Goal: Transaction & Acquisition: Purchase product/service

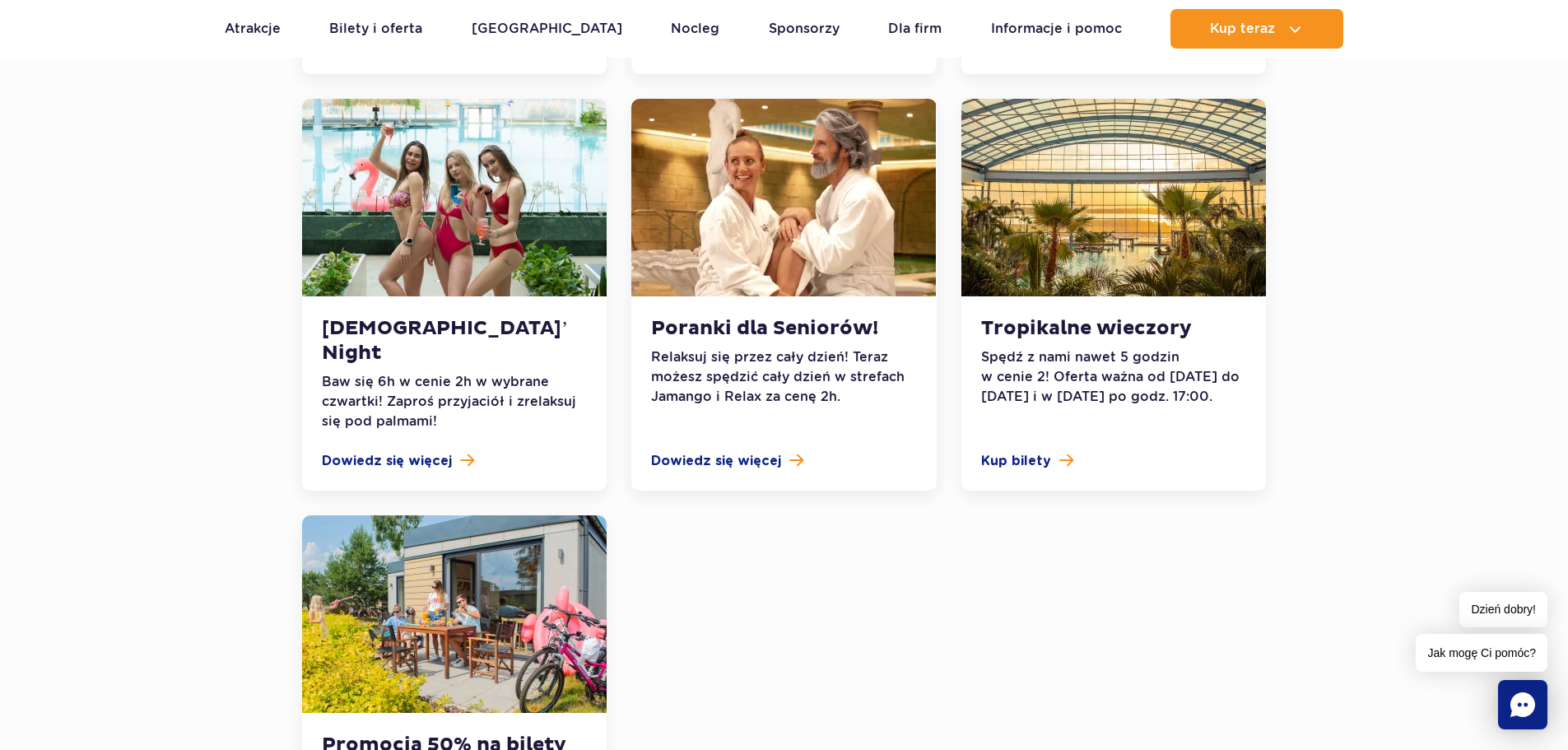
scroll to position [1694, 0]
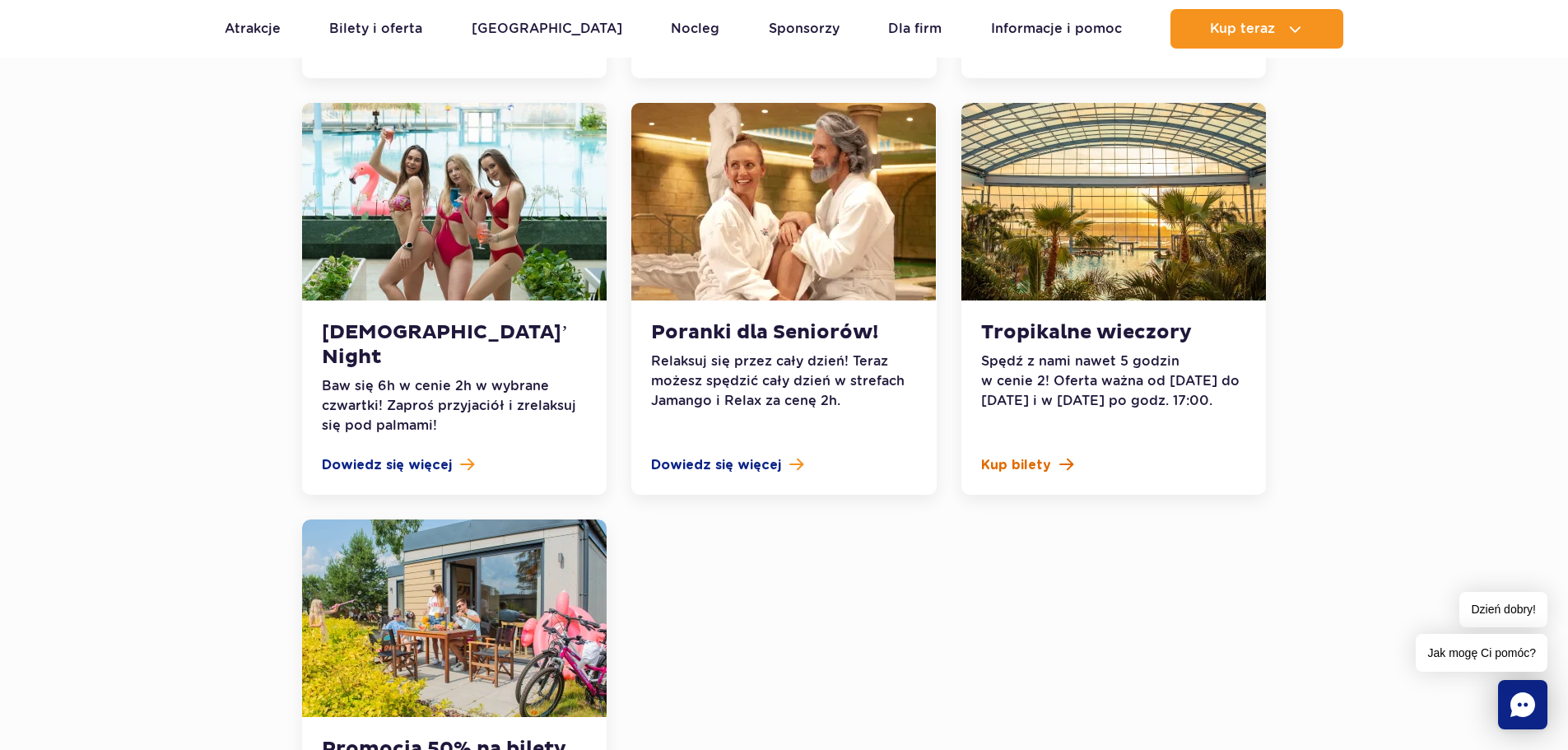
click at [1013, 456] on span "Kup bilety" at bounding box center [1016, 465] width 70 height 20
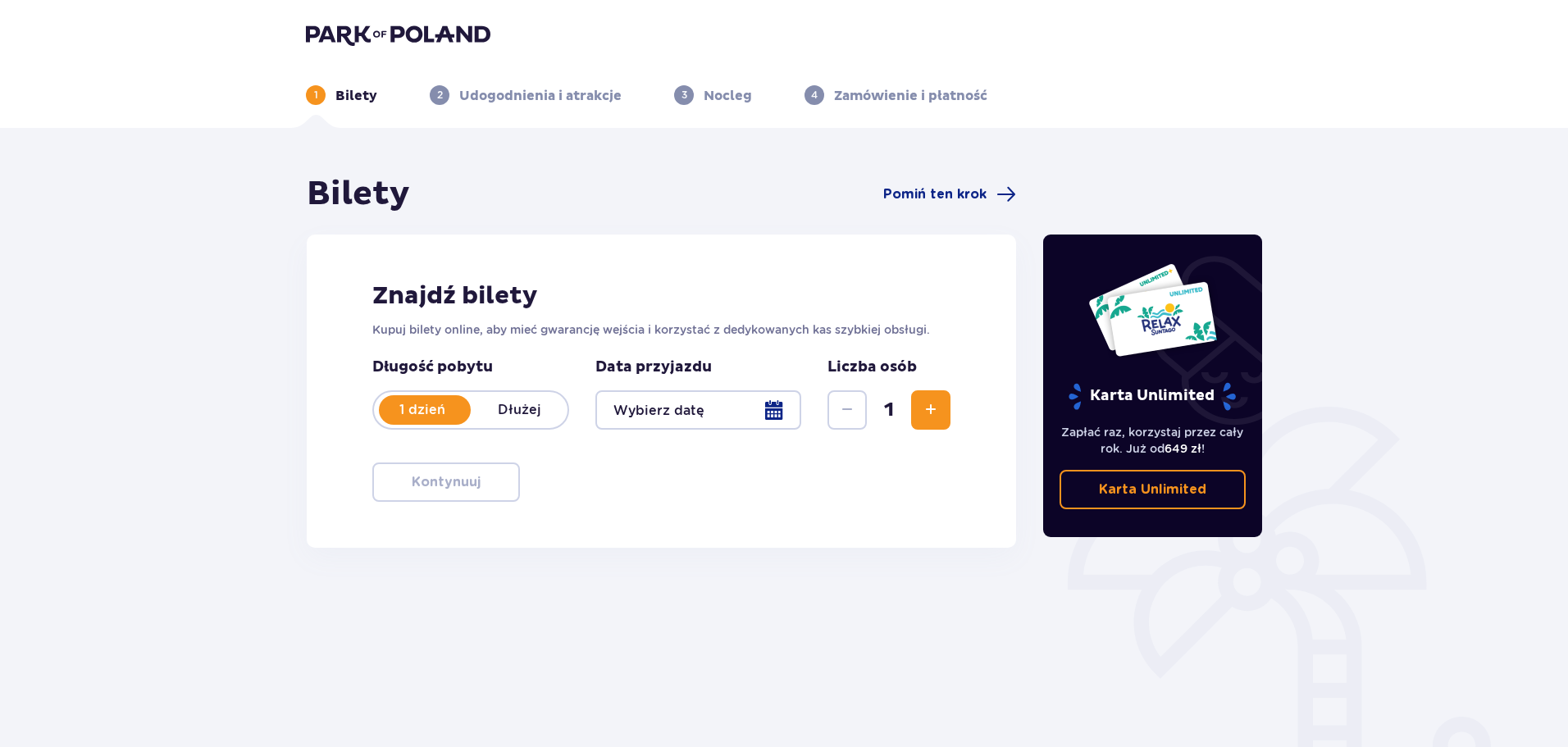
click at [776, 409] on div at bounding box center [698, 410] width 206 height 39
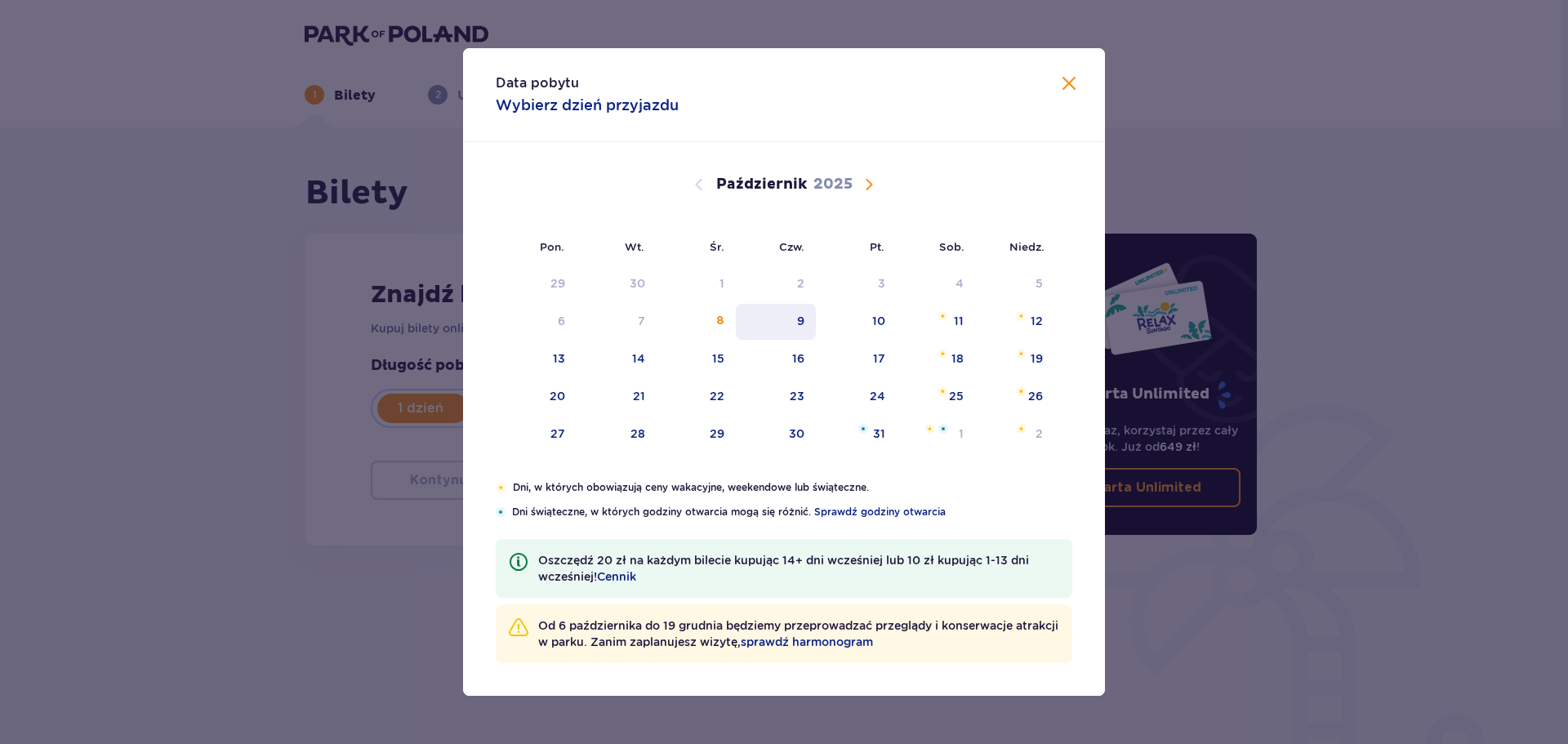
click at [803, 326] on div "9" at bounding box center [801, 321] width 8 height 16
type input "[DATE]"
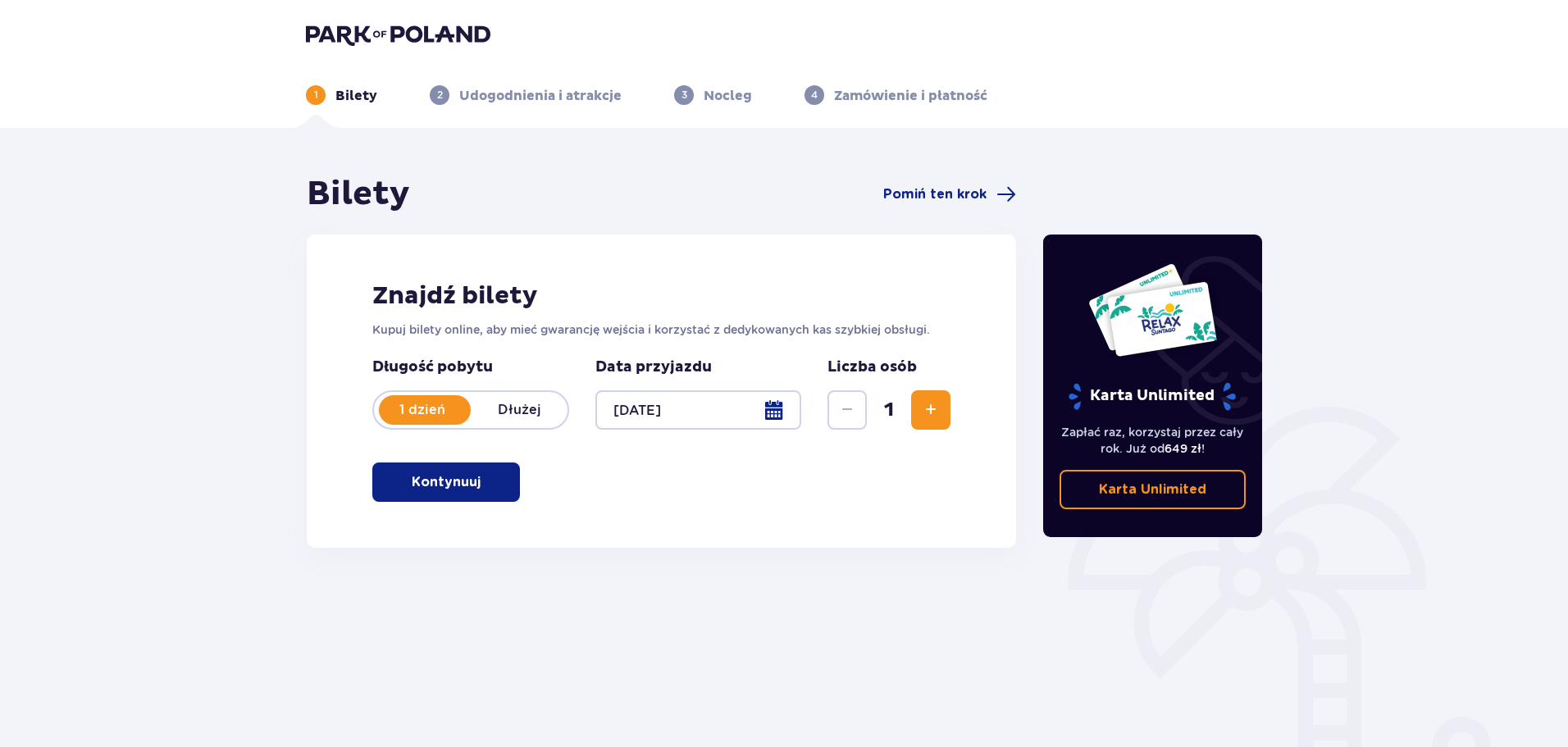
click at [941, 408] on button "Zwiększ" at bounding box center [931, 410] width 39 height 39
click at [467, 468] on button "Kontynuuj" at bounding box center [446, 482] width 148 height 39
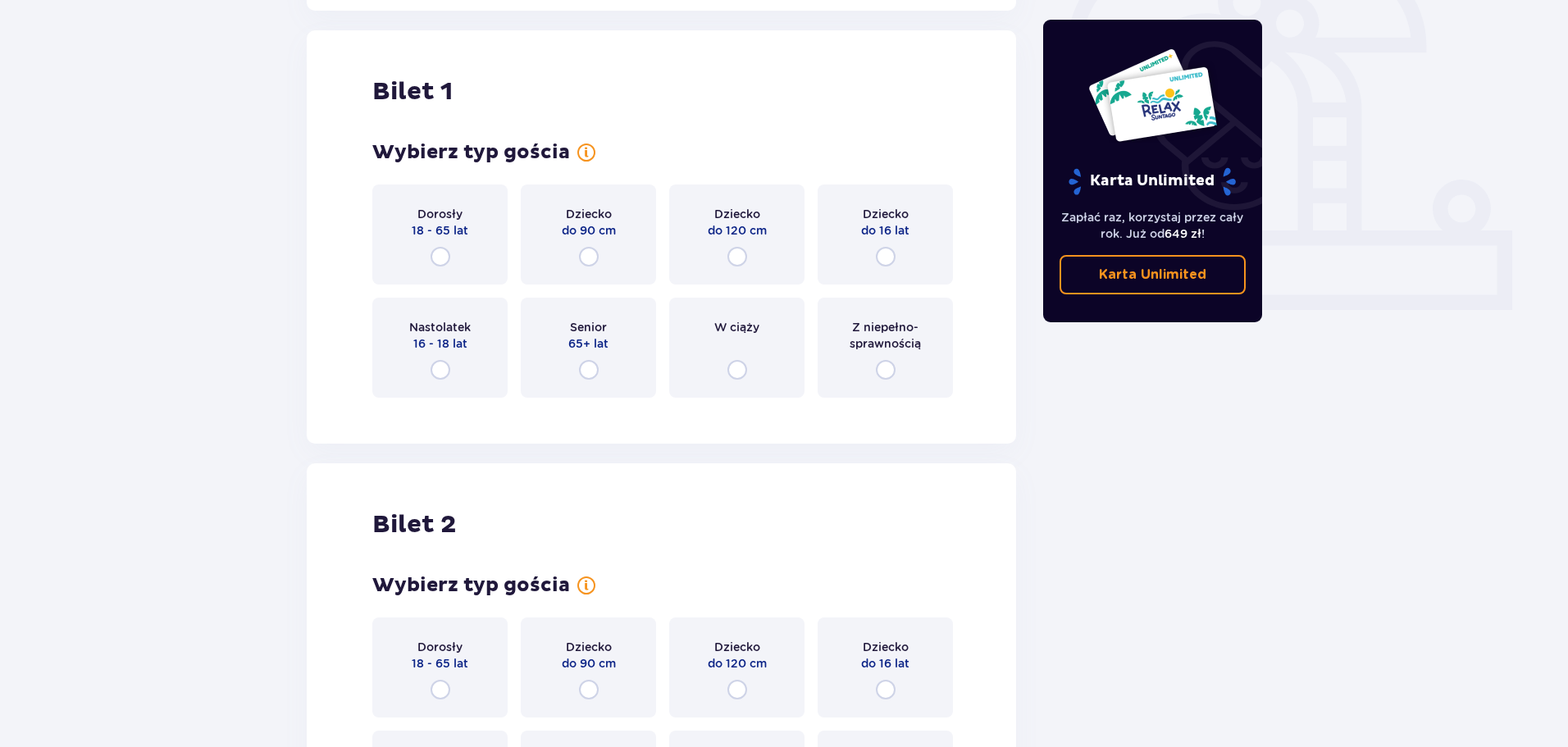
scroll to position [548, 0]
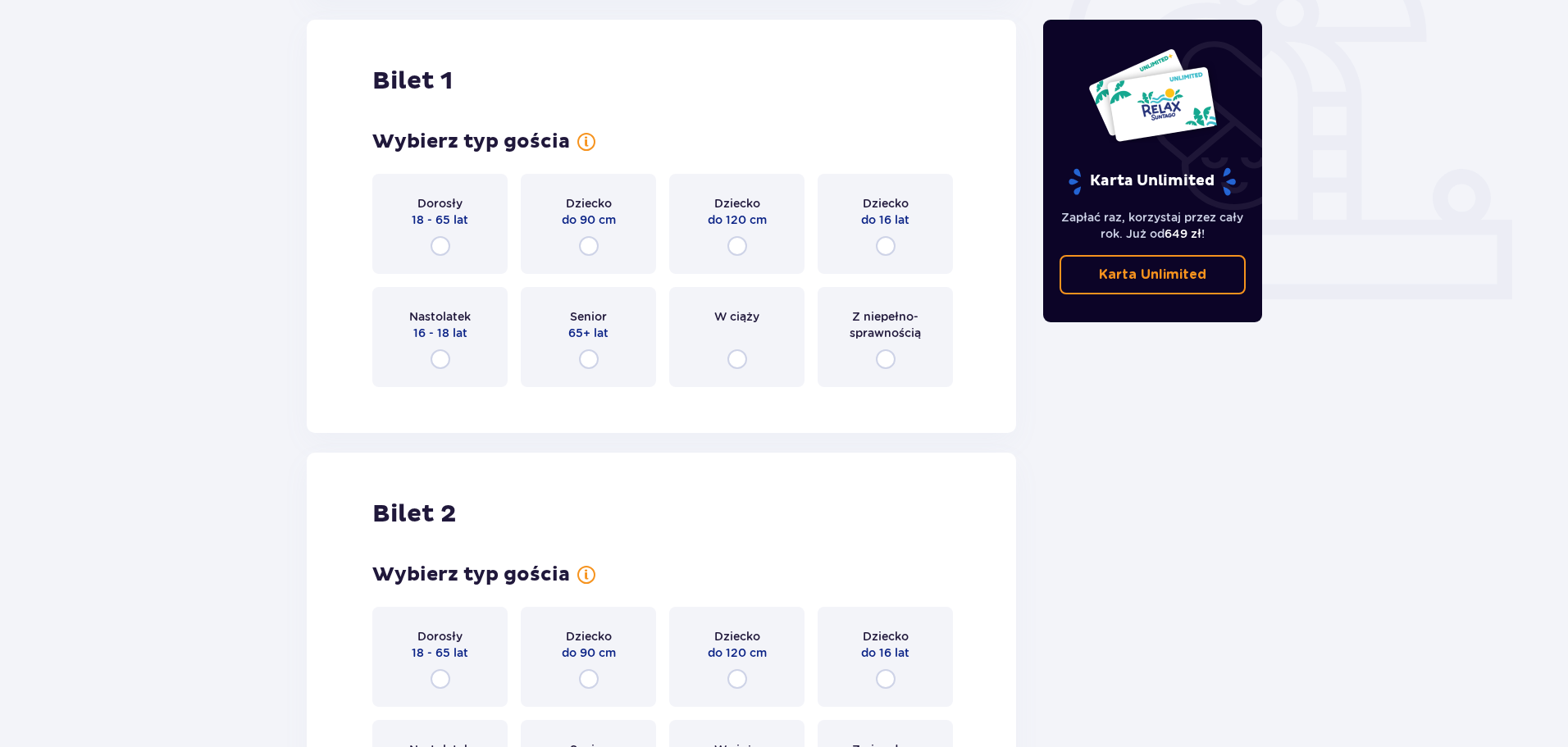
click at [459, 250] on div "Dorosły 18 - 65 lat" at bounding box center [439, 224] width 135 height 100
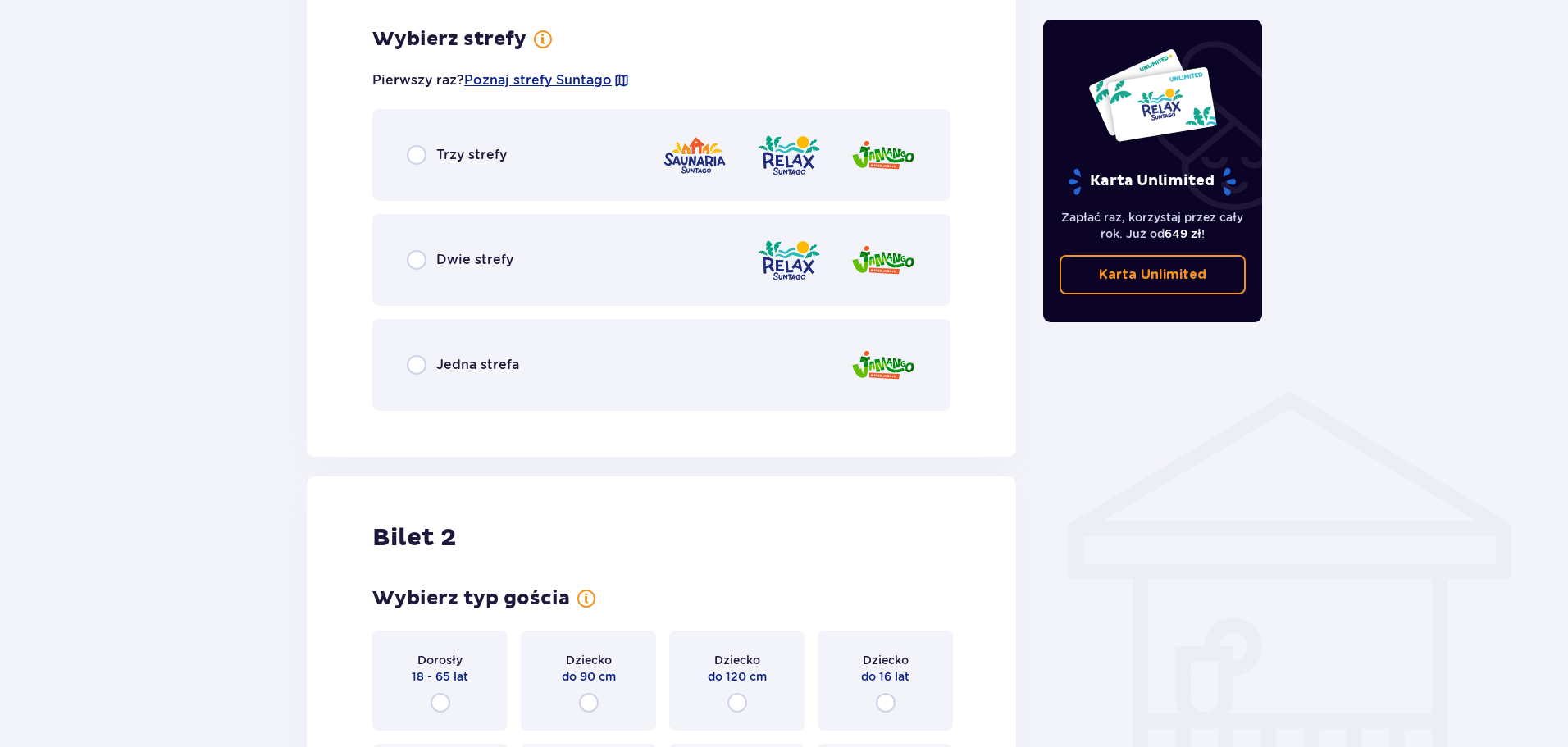
scroll to position [948, 0]
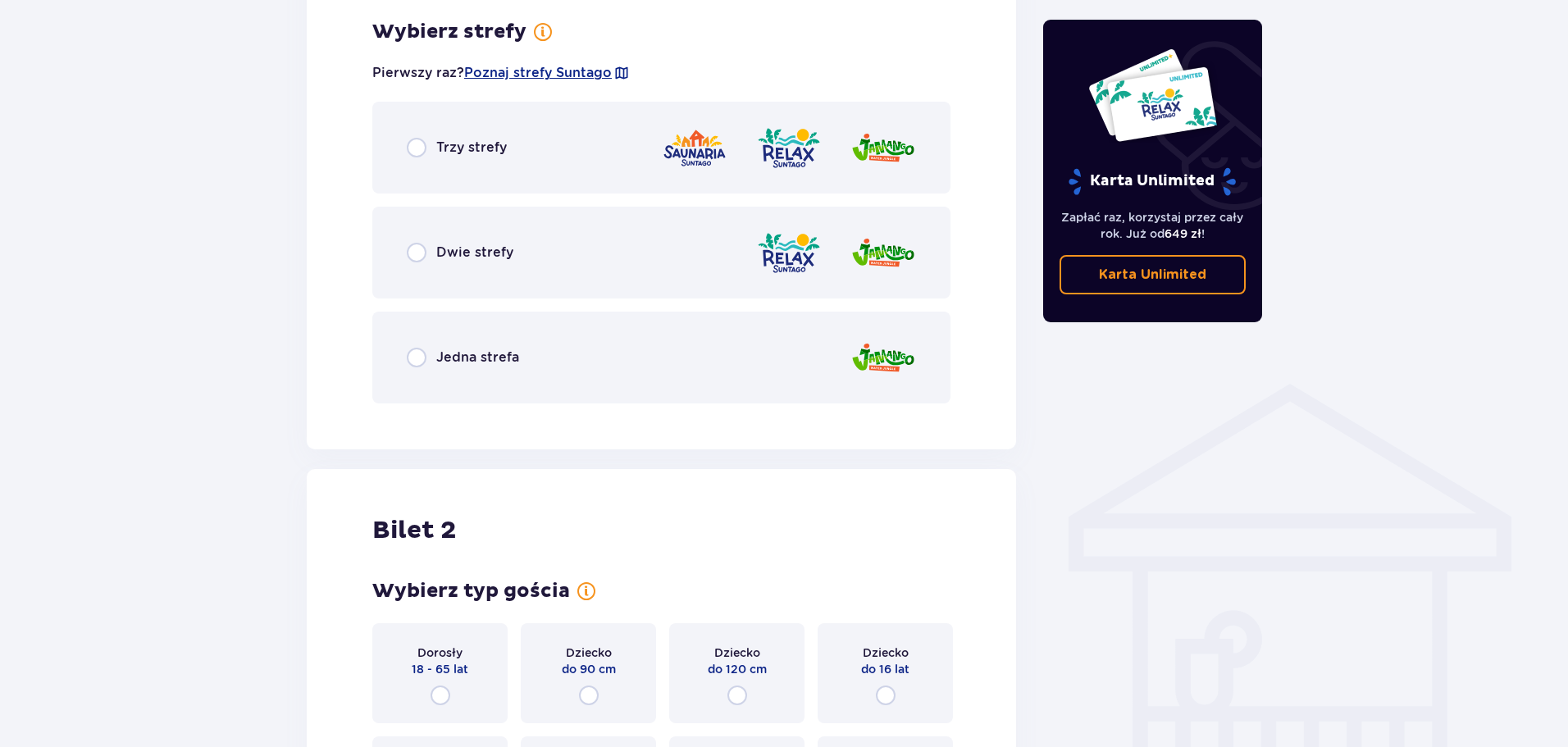
click at [469, 150] on span "Trzy strefy" at bounding box center [471, 147] width 71 height 18
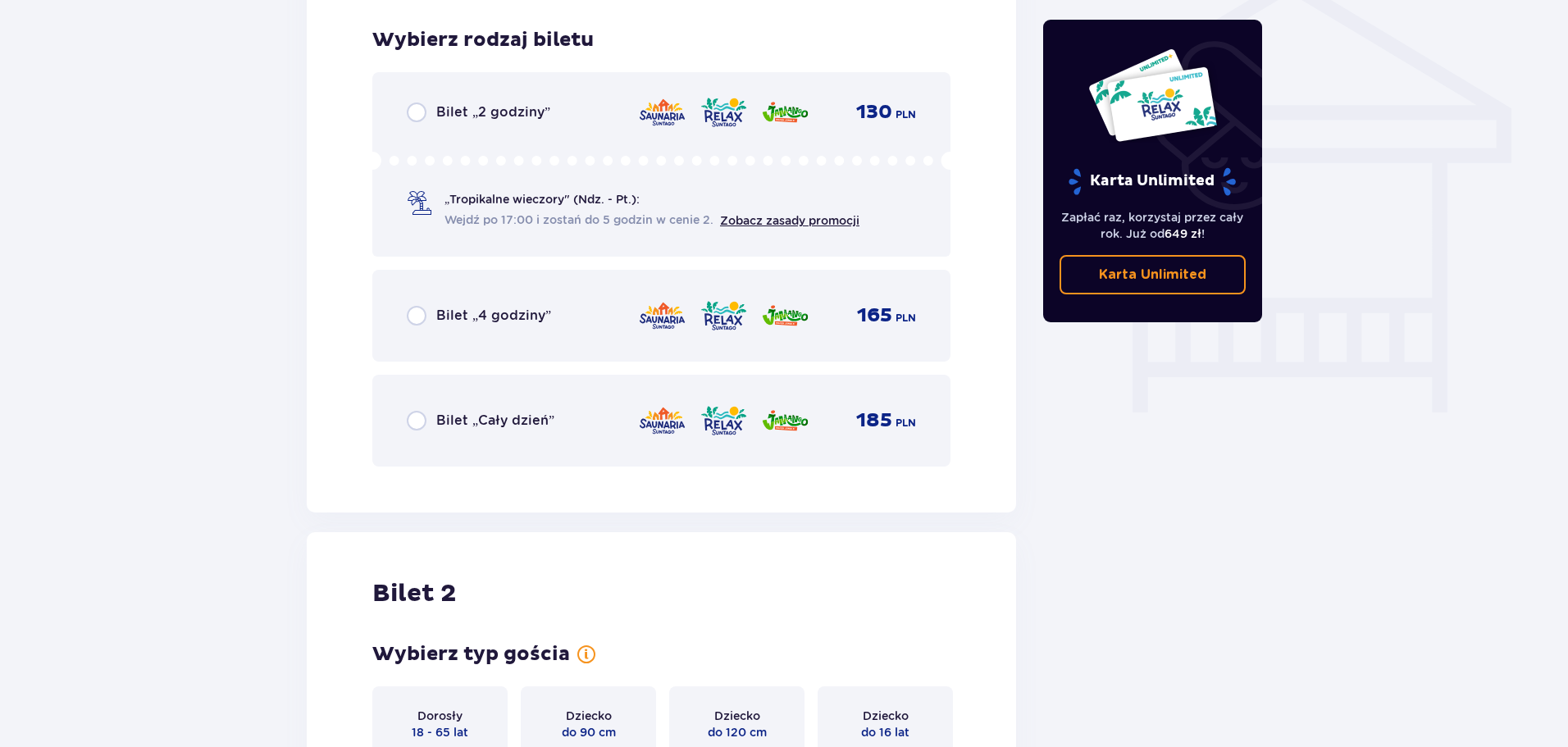
scroll to position [1364, 0]
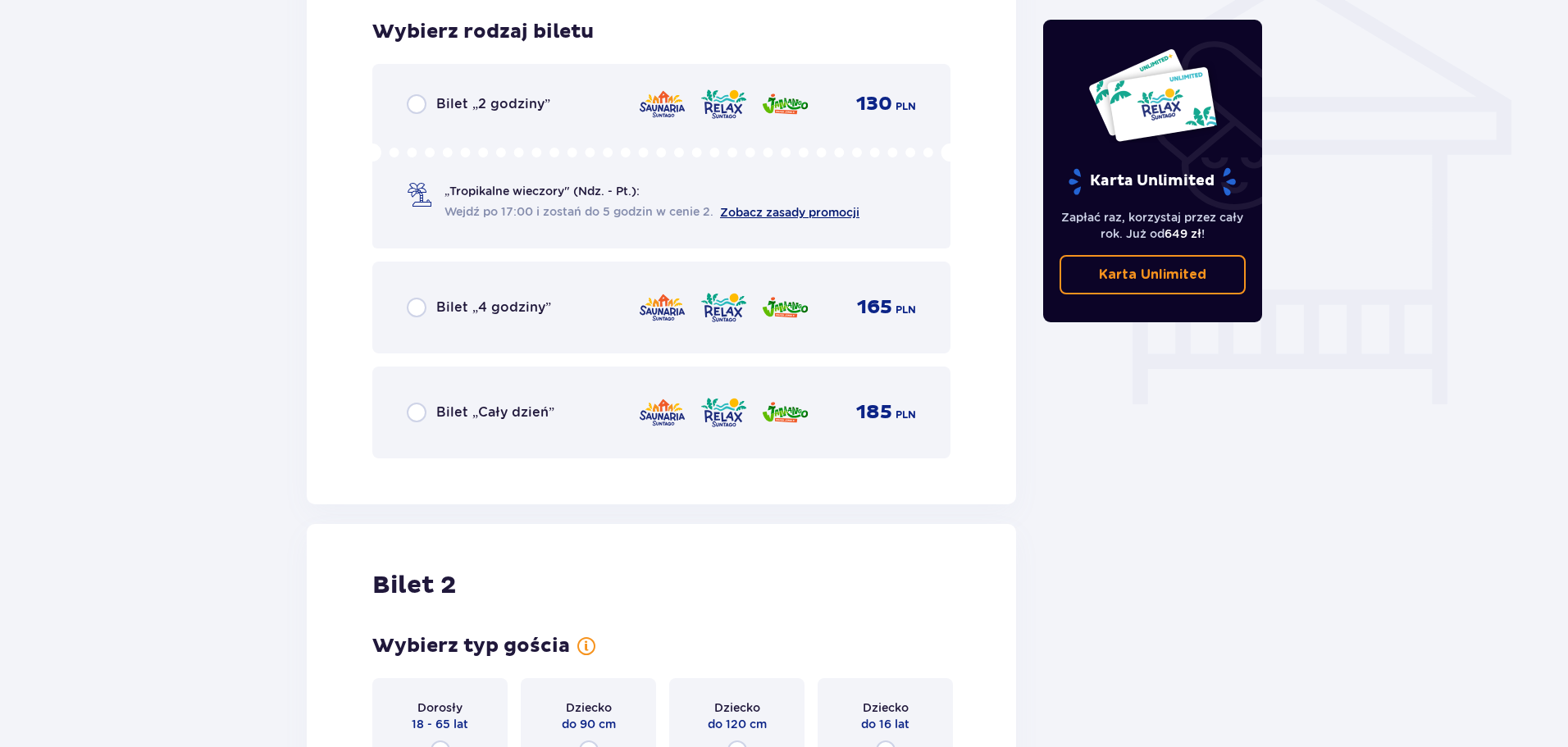
click at [761, 212] on link "Zobacz zasady promocji" at bounding box center [790, 212] width 139 height 13
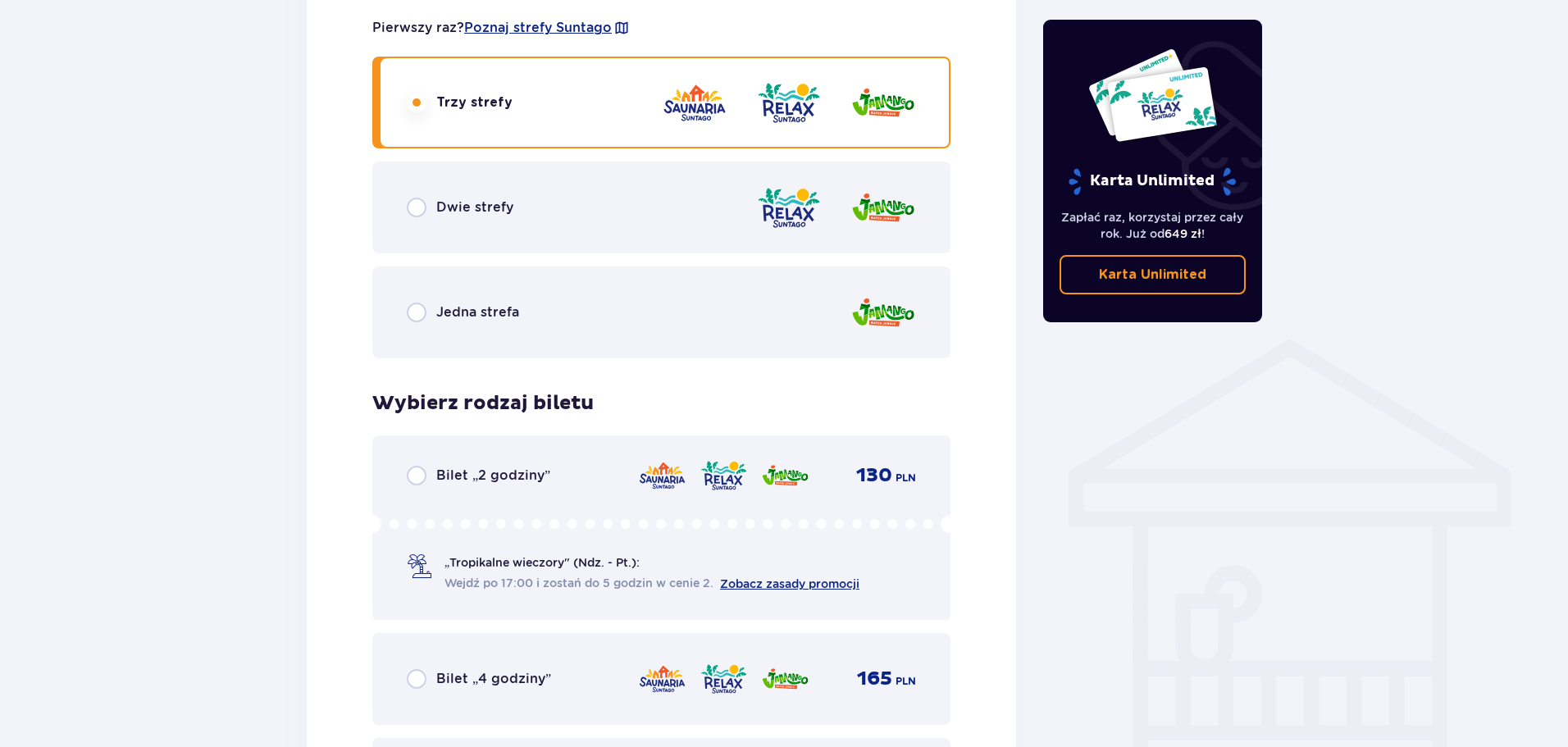
scroll to position [997, 0]
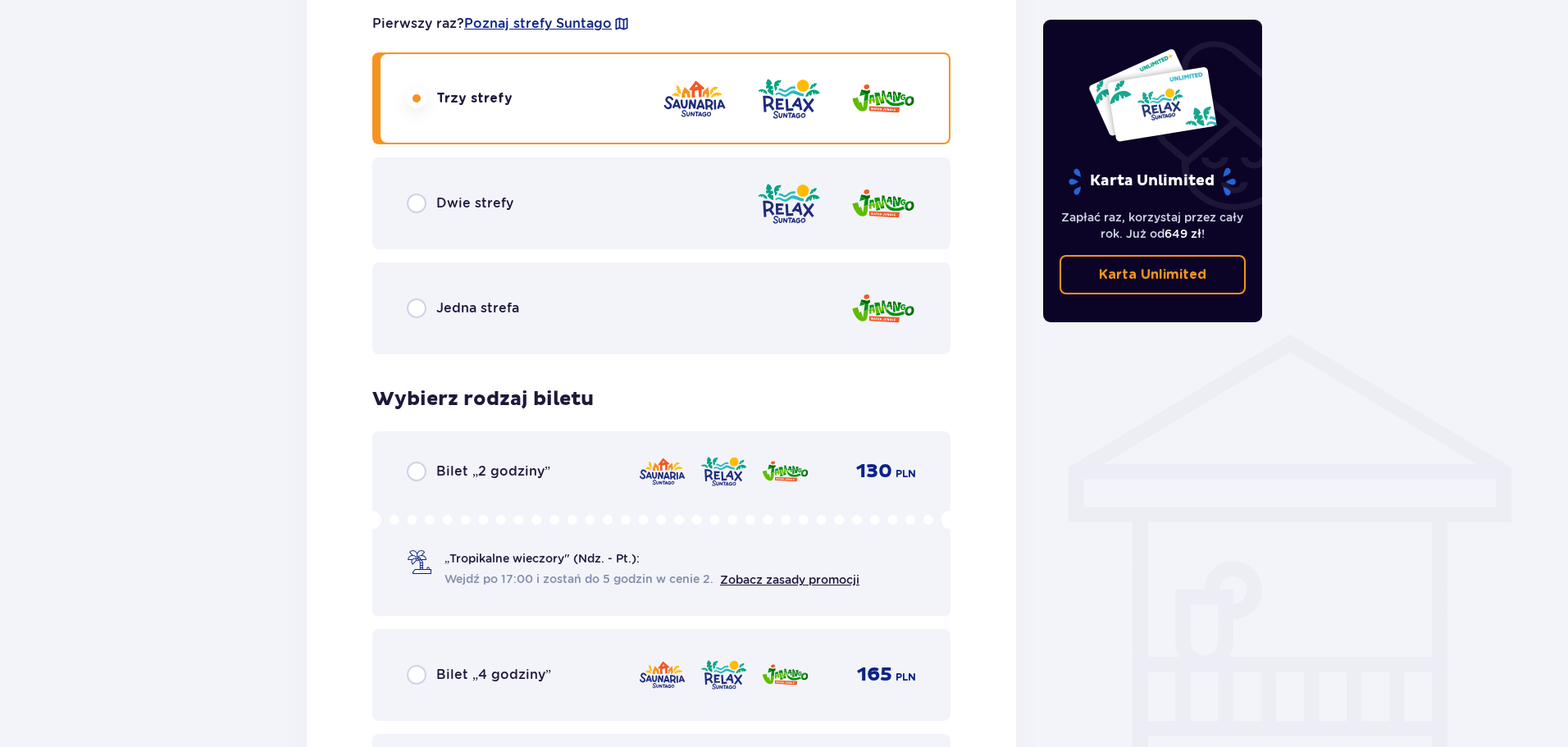
click at [620, 563] on span "„Tropikalne wieczory" (Ndz. - Pt.):" at bounding box center [542, 557] width 195 height 16
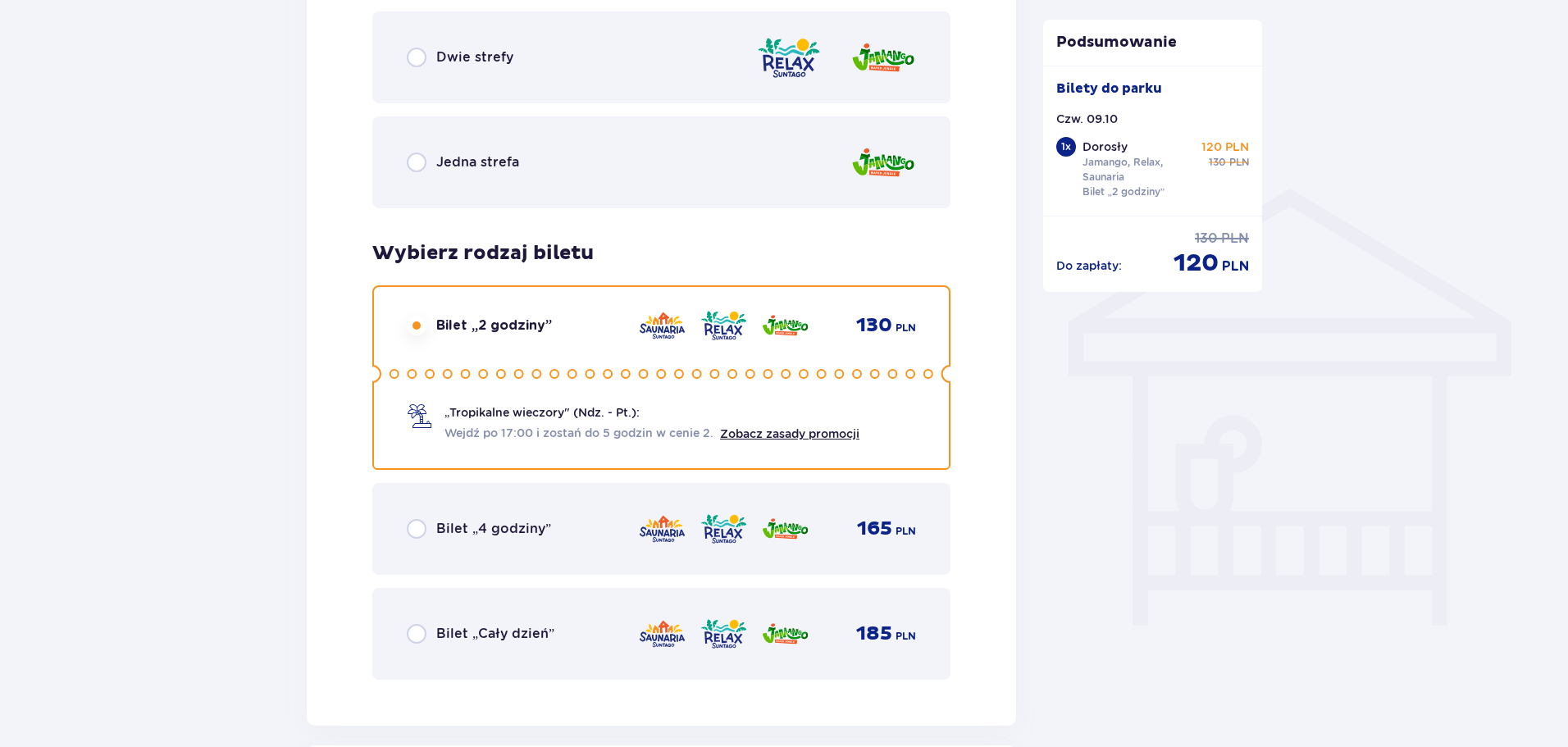
scroll to position [1146, 0]
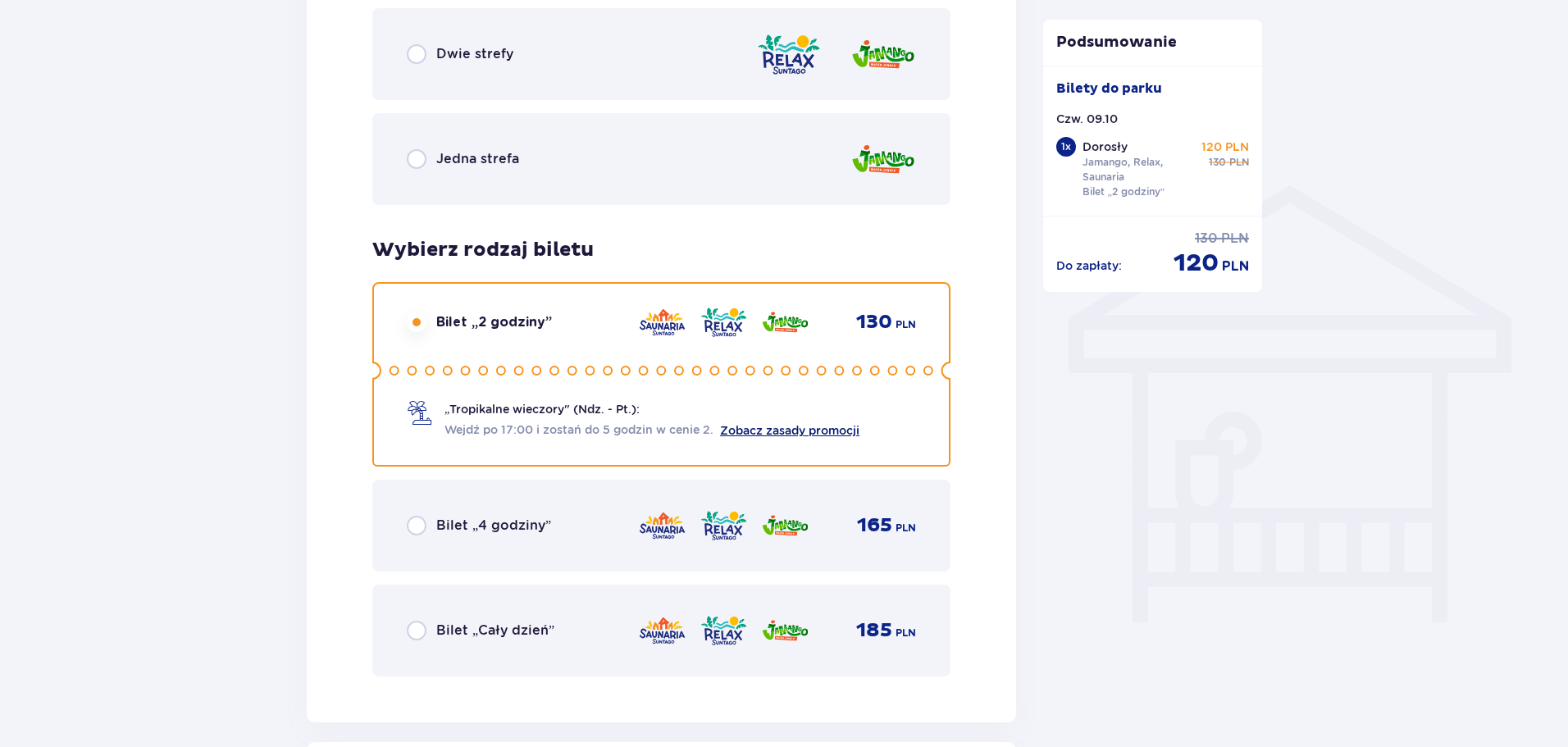
click at [784, 426] on link "Zobacz zasady promocji" at bounding box center [790, 430] width 139 height 13
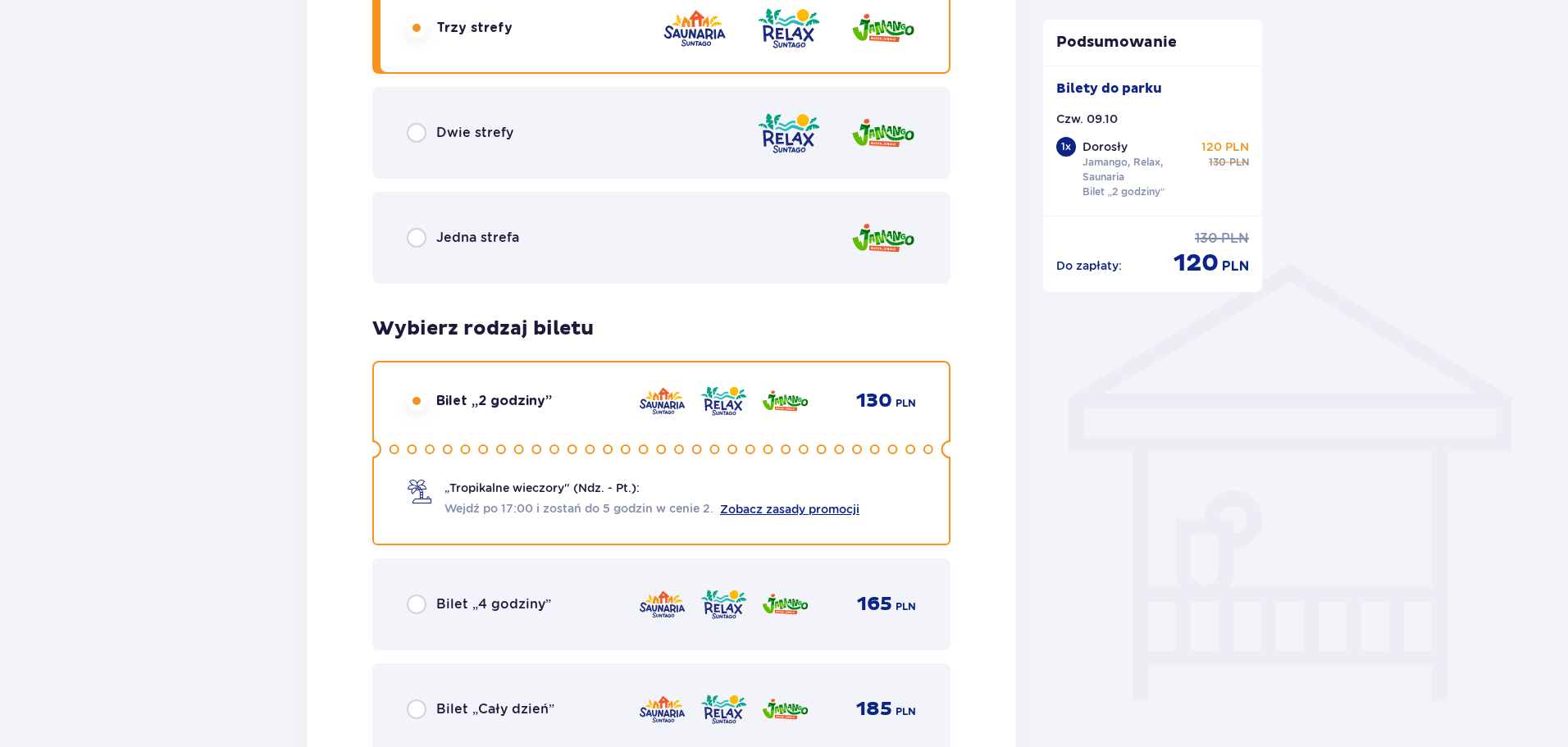
scroll to position [1101, 0]
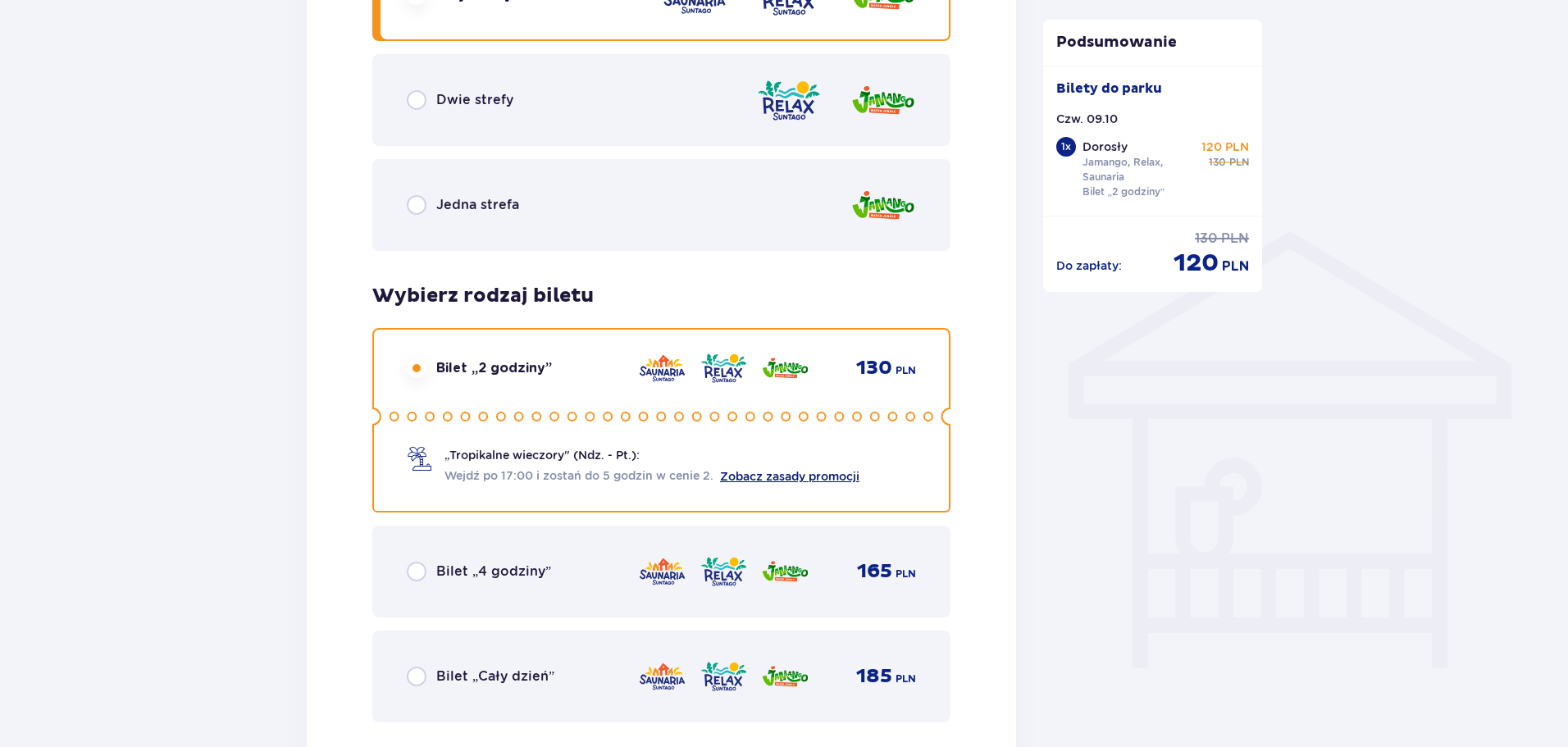
click at [785, 479] on link "Zobacz zasady promocji" at bounding box center [790, 476] width 139 height 13
